Goal: Information Seeking & Learning: Check status

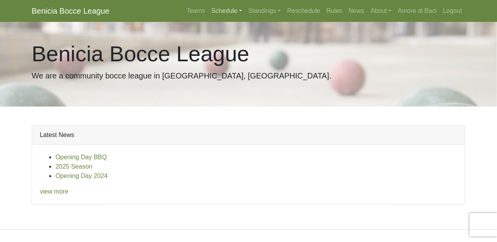
click at [219, 11] on link "Schedule" at bounding box center [226, 11] width 37 height 16
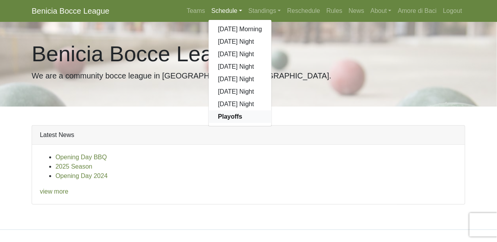
click at [235, 116] on strong "Playoffs" at bounding box center [230, 116] width 24 height 7
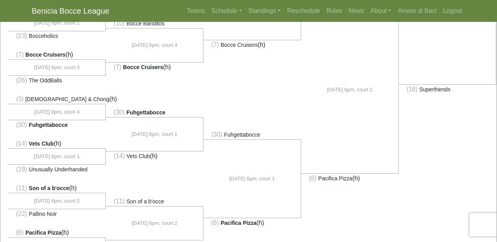
scroll to position [568, 0]
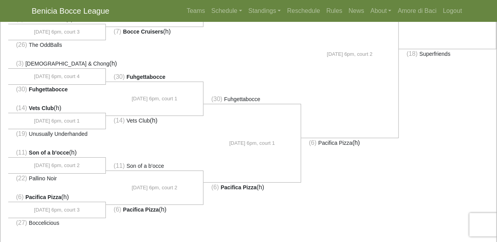
drag, startPoint x: 428, startPoint y: 86, endPoint x: 469, endPoint y: 97, distance: 42.8
click at [469, 97] on li at bounding box center [448, 148] width 98 height 178
drag, startPoint x: 466, startPoint y: 102, endPoint x: 463, endPoint y: 108, distance: 6.6
click at [463, 108] on li at bounding box center [448, 148] width 98 height 178
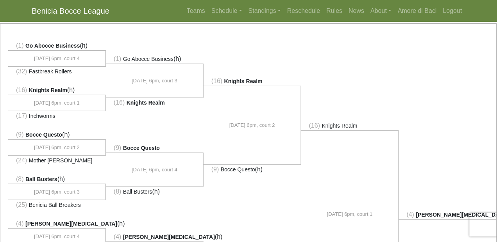
scroll to position [158, 0]
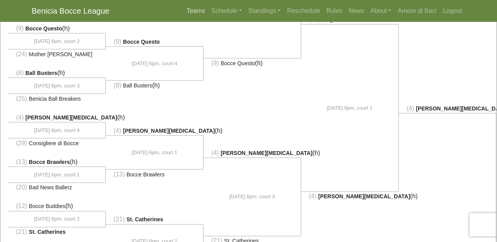
click at [196, 11] on link "Teams" at bounding box center [195, 11] width 25 height 16
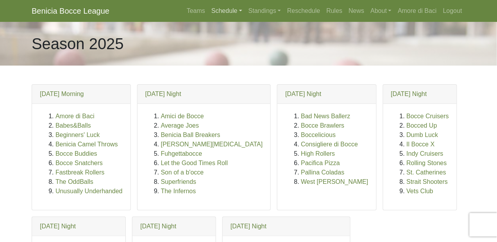
click at [221, 11] on link "Schedule" at bounding box center [226, 11] width 37 height 16
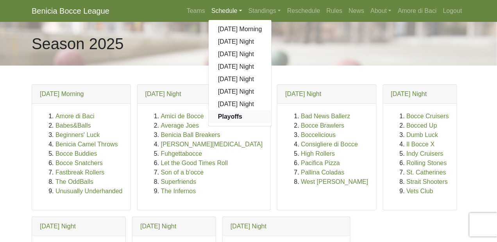
click at [233, 116] on strong "Playoffs" at bounding box center [230, 116] width 24 height 7
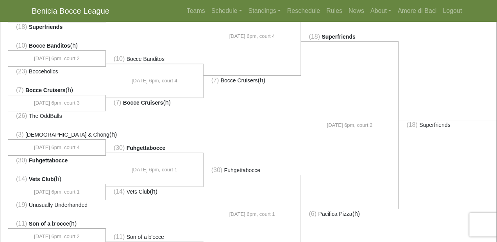
scroll to position [568, 0]
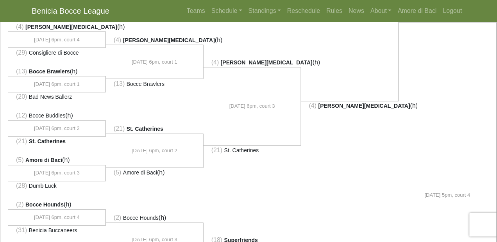
scroll to position [142, 0]
